Goal: Check status: Check status

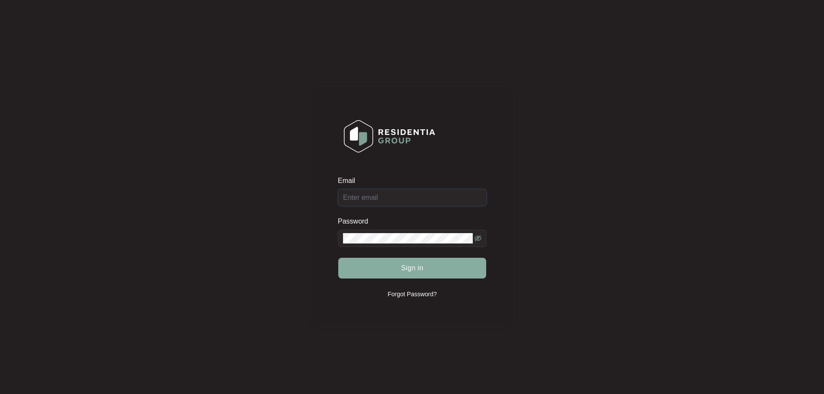
type input "[EMAIL_ADDRESS][DOMAIN_NAME]"
click at [385, 267] on button "Sign in" at bounding box center [412, 268] width 148 height 21
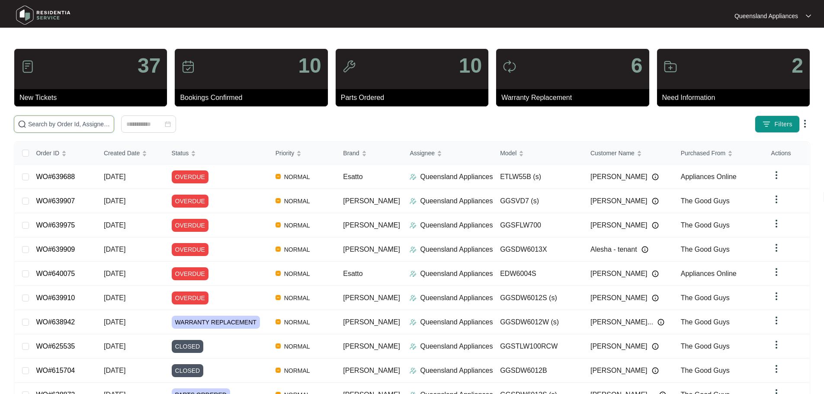
click at [70, 125] on input "text" at bounding box center [69, 124] width 82 height 10
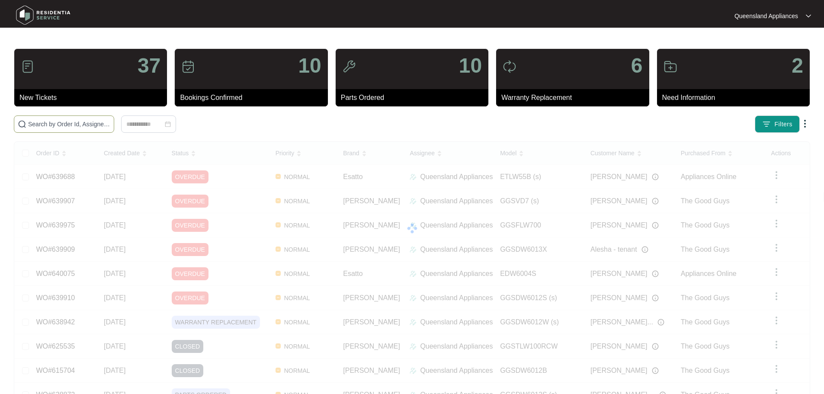
paste input "639907"
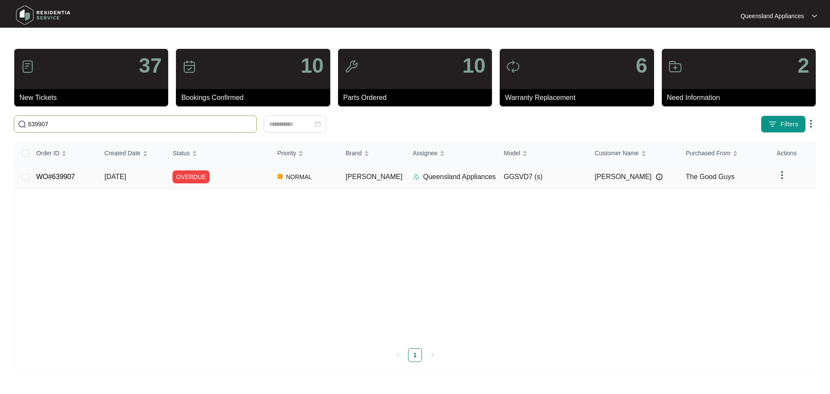
type input "639907"
click at [249, 181] on div "OVERDUE" at bounding box center [222, 176] width 98 height 13
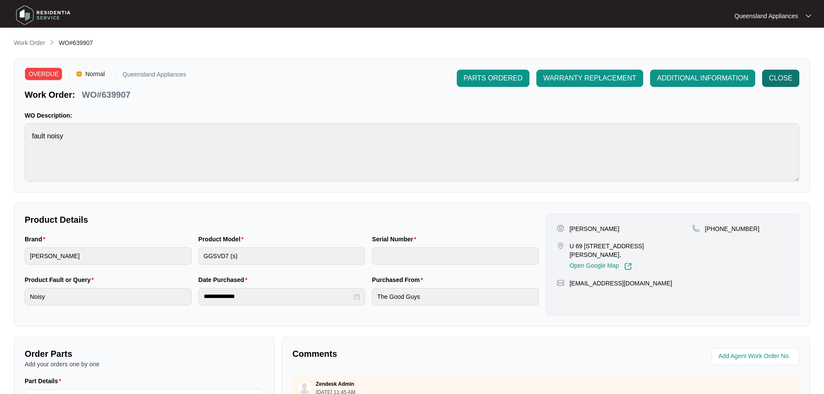
click at [784, 82] on span "CLOSE" at bounding box center [780, 78] width 23 height 10
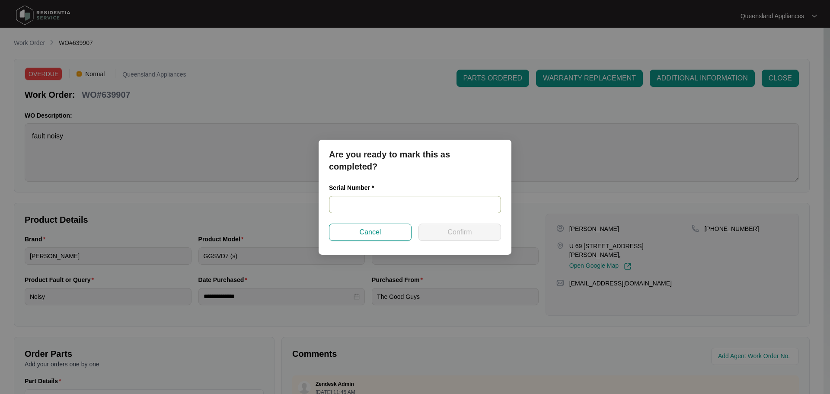
drag, startPoint x: 366, startPoint y: 201, endPoint x: 374, endPoint y: 193, distance: 11.6
click at [366, 201] on input "text" at bounding box center [415, 204] width 172 height 17
type input "541N965510143275L00726"
paste input "541N965510143275L00726"
type input "541N965510143275L00726"
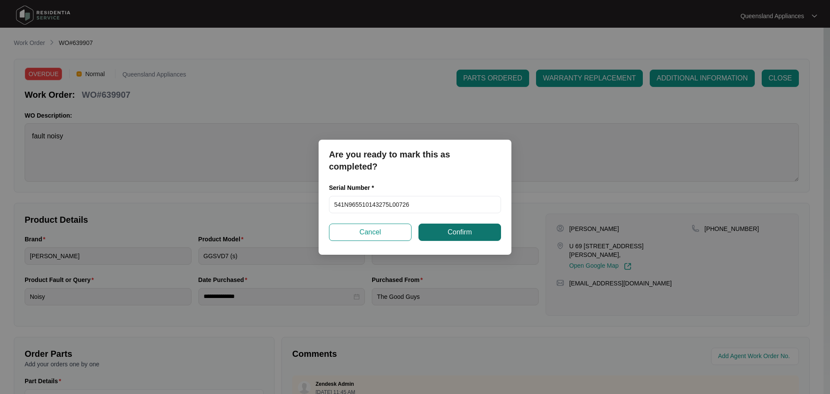
click at [455, 233] on span "Confirm" at bounding box center [460, 232] width 24 height 10
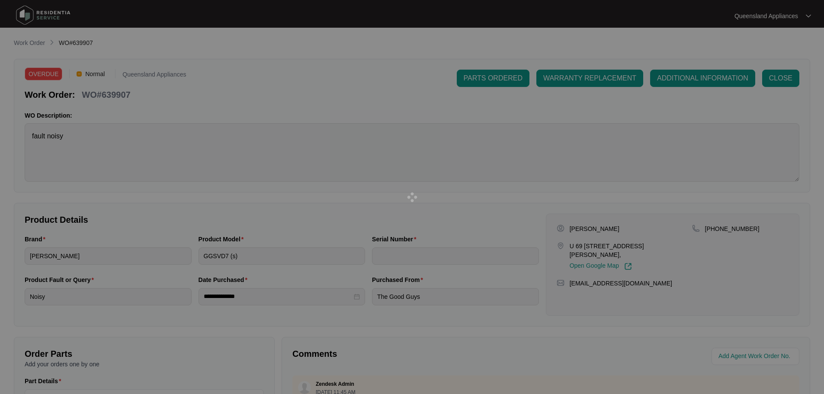
type input "541N965510143275L00726"
